Goal: Task Accomplishment & Management: Use online tool/utility

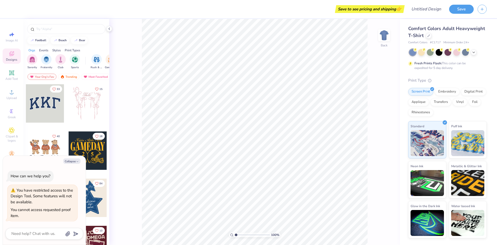
drag, startPoint x: 69, startPoint y: 161, endPoint x: 64, endPoint y: 147, distance: 14.4
click at [69, 161] on button "Collapse" at bounding box center [71, 160] width 17 height 5
type textarea "x"
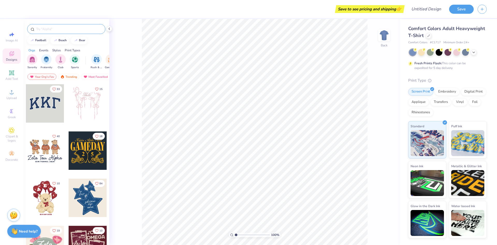
click at [69, 28] on input "text" at bounding box center [69, 28] width 66 height 5
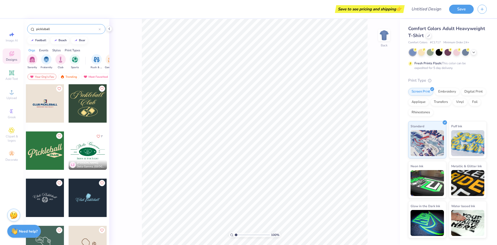
type input "pickleball"
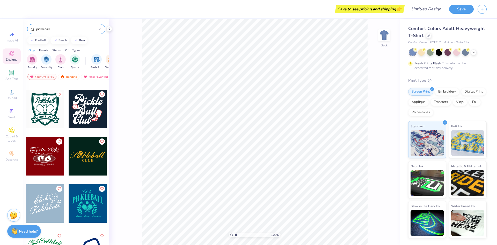
scroll to position [233, 0]
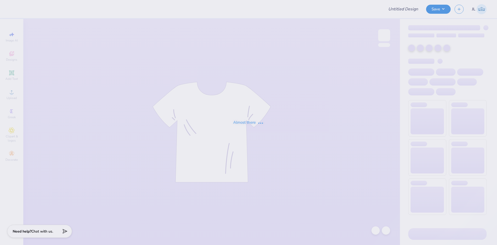
type input "Brooke Bruno : Long Island University"
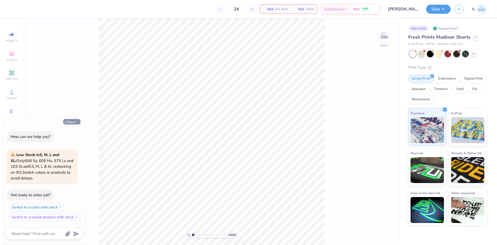
click at [77, 121] on icon "button" at bounding box center [77, 121] width 3 height 3
type textarea "x"
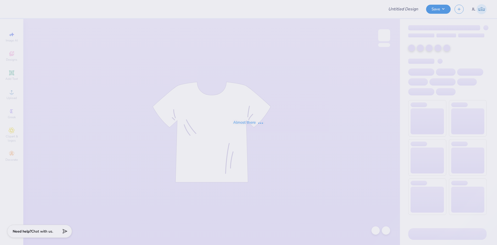
type input "Chi Omega Dads Weekend Polo"
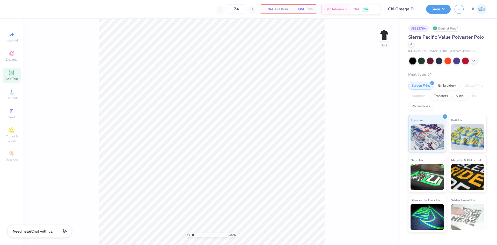
click at [14, 73] on icon at bounding box center [12, 73] width 6 height 6
